Goal: Task Accomplishment & Management: Use online tool/utility

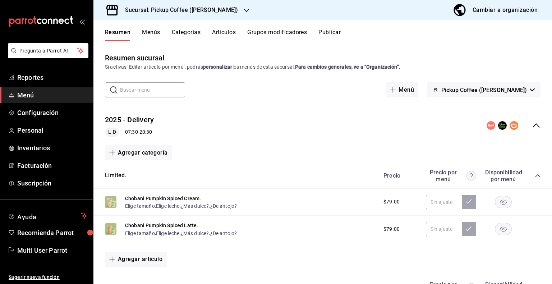
click at [244, 13] on icon "button" at bounding box center [247, 11] width 6 height 6
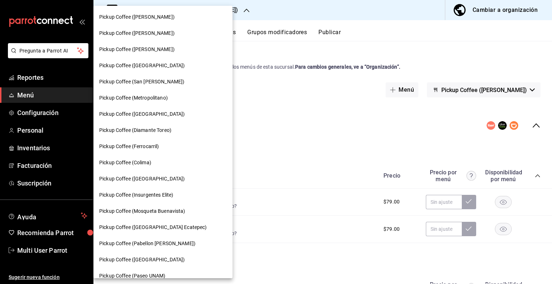
scroll to position [277, 0]
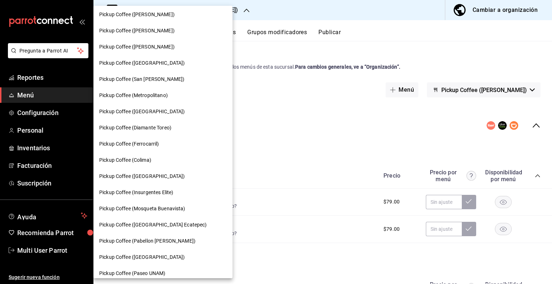
click at [142, 257] on span "Pickup Coffee ([GEOGRAPHIC_DATA])" at bounding box center [141, 257] width 85 height 8
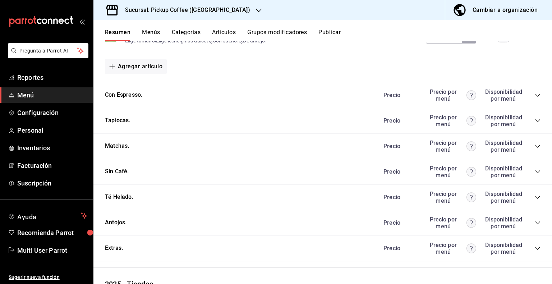
scroll to position [350, 0]
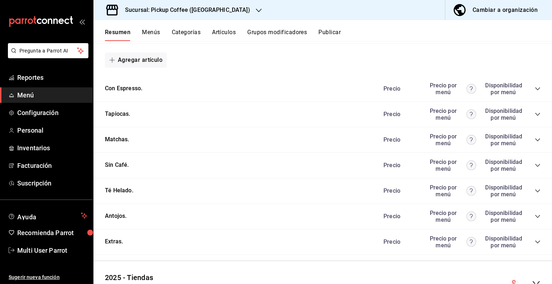
click at [535, 216] on icon "collapse-category-row" at bounding box center [538, 216] width 6 height 6
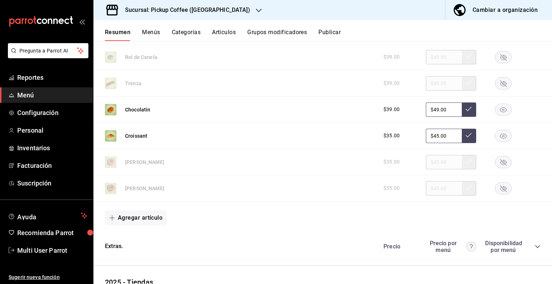
scroll to position [616, 0]
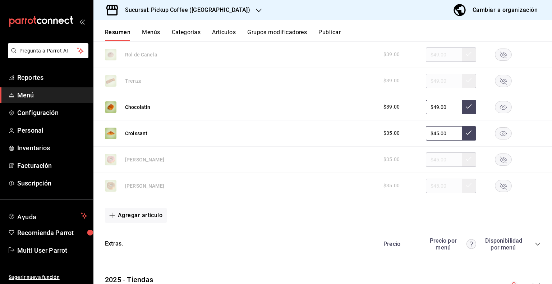
click at [323, 31] on button "Publicar" at bounding box center [329, 35] width 22 height 12
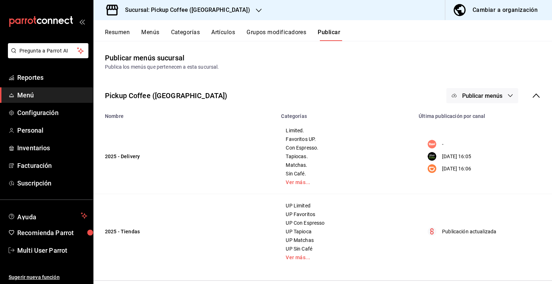
click at [508, 96] on button "Publicar menús" at bounding box center [482, 95] width 72 height 15
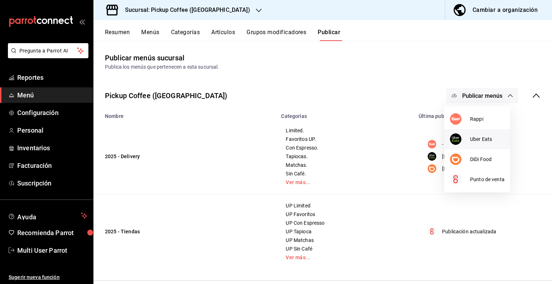
click at [482, 140] on span "Uber Eats" at bounding box center [487, 139] width 34 height 8
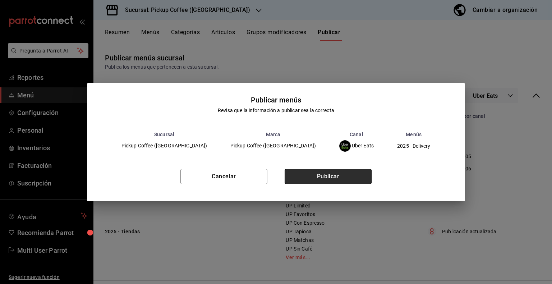
click at [337, 172] on button "Publicar" at bounding box center [328, 176] width 87 height 15
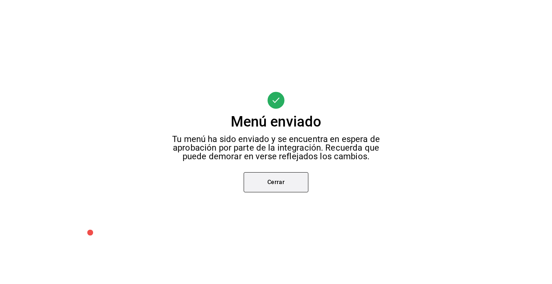
click at [283, 176] on button "Cerrar" at bounding box center [276, 182] width 65 height 20
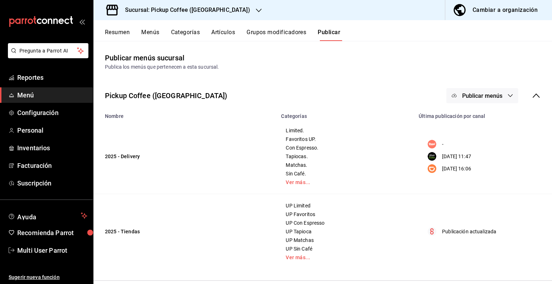
click at [507, 94] on icon "button" at bounding box center [510, 96] width 6 height 6
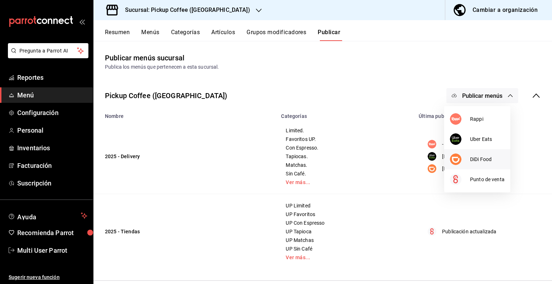
click at [477, 159] on span "DiDi Food" at bounding box center [487, 160] width 34 height 8
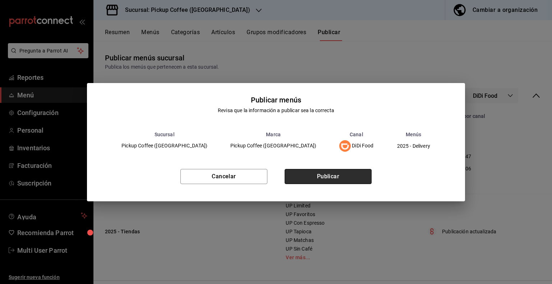
click at [343, 170] on button "Publicar" at bounding box center [328, 176] width 87 height 15
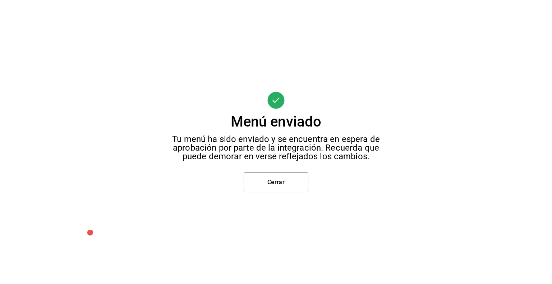
click at [295, 195] on div "Menú enviado Tu menú ha sido enviado y se encuentra en espera de aprobación por…" at bounding box center [276, 142] width 552 height 284
click at [286, 185] on button "Cerrar" at bounding box center [276, 182] width 65 height 20
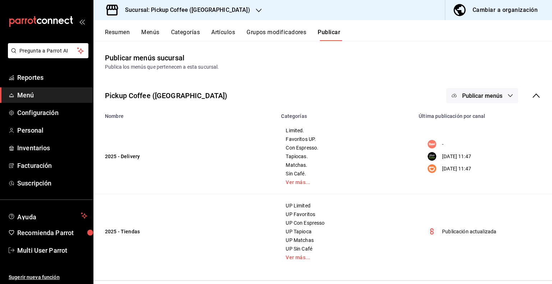
click at [256, 10] on icon "button" at bounding box center [259, 11] width 6 height 6
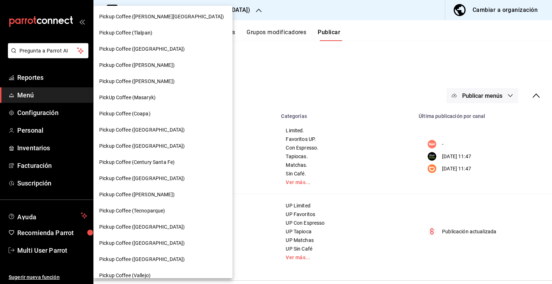
click at [160, 95] on div "PickUp Coffee (Masaryk)" at bounding box center [163, 98] width 128 height 8
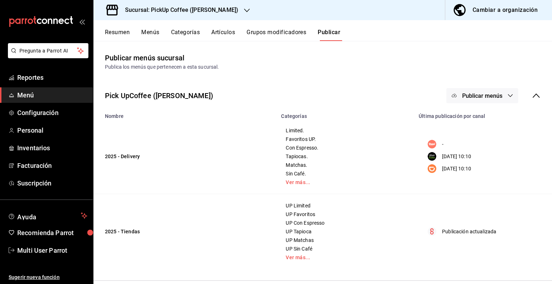
click at [114, 31] on button "Resumen" at bounding box center [117, 35] width 25 height 12
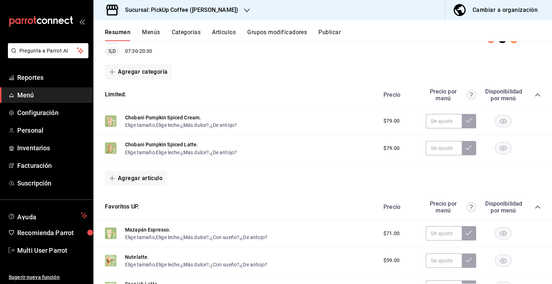
scroll to position [194, 0]
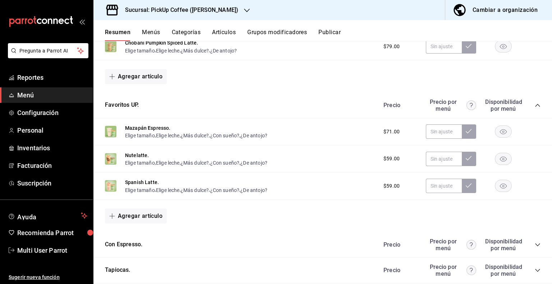
drag, startPoint x: 549, startPoint y: 202, endPoint x: 551, endPoint y: 294, distance: 92.4
click at [551, 283] on html "Pregunta a Parrot AI Reportes Menú Configuración Personal Inventarios Facturaci…" at bounding box center [276, 142] width 552 height 284
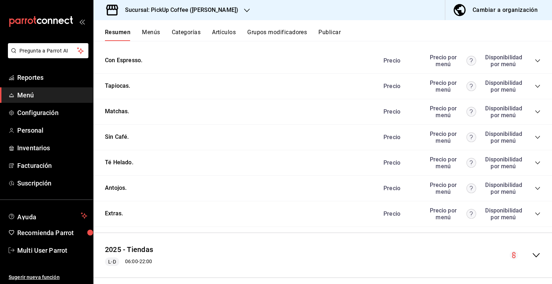
scroll to position [387, 0]
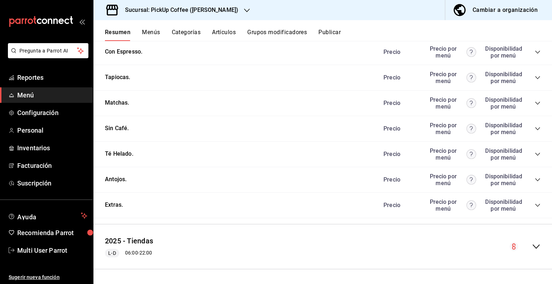
click at [535, 179] on icon "collapse-category-row" at bounding box center [538, 180] width 6 height 6
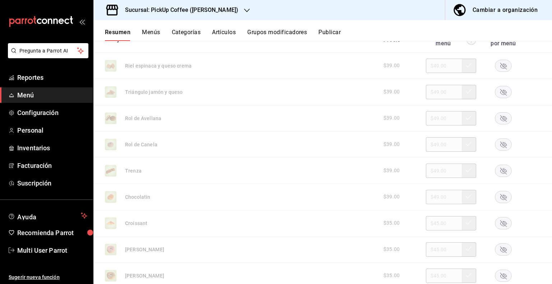
scroll to position [527, 0]
